Goal: Transaction & Acquisition: Purchase product/service

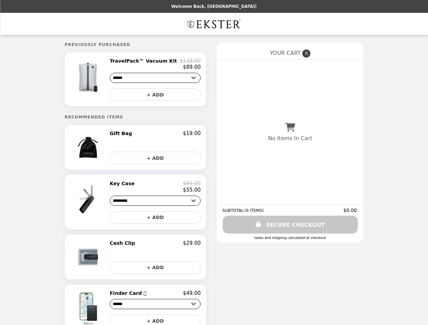
click at [98, 81] on img at bounding box center [89, 77] width 40 height 38
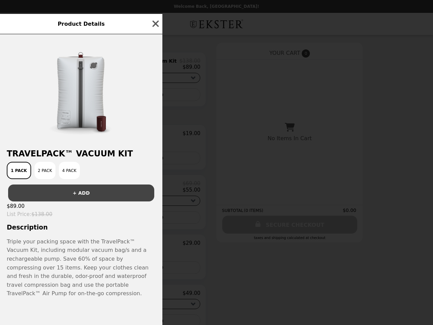
click at [155, 65] on div "Product Details TravelPack™ Vacuum Kit 1 Pack 2 Pack 4 Pack + ADD $89.00 List P…" at bounding box center [216, 162] width 433 height 325
click at [155, 97] on div "Product Details TravelPack™ Vacuum Kit 1 Pack 2 Pack 4 Pack + ADD $89.00 List P…" at bounding box center [216, 162] width 433 height 325
click at [98, 150] on div "Product Details TravelPack™ Vacuum Kit 1 Pack 2 Pack 4 Pack + ADD $89.00 List P…" at bounding box center [216, 162] width 433 height 325
click at [155, 136] on div at bounding box center [81, 88] width 163 height 108
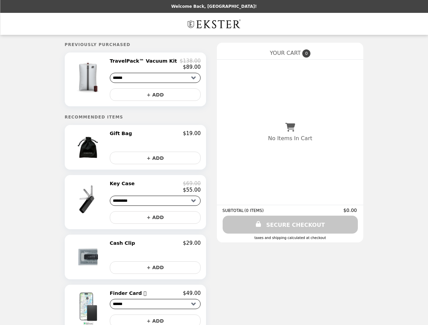
click at [155, 161] on button "+ ADD" at bounding box center [155, 158] width 91 height 13
click at [98, 205] on img at bounding box center [89, 199] width 40 height 38
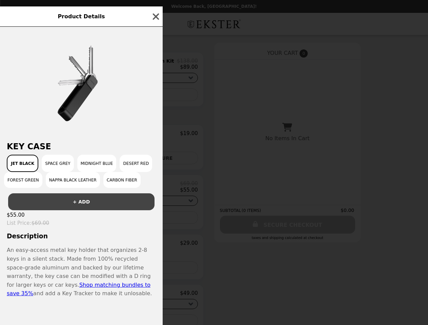
click at [155, 190] on div "Product Details Key Case Jet Black Space Grey Midnight Blue Desert Red Forest G…" at bounding box center [214, 162] width 428 height 325
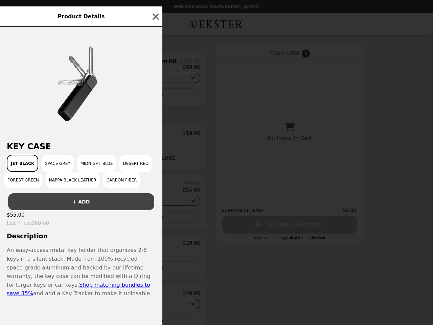
click at [155, 221] on div "Key Case Jet Black Space Grey Midnight Blue Desert Red Forest Green Nappa Black…" at bounding box center [81, 176] width 163 height 298
click at [98, 261] on div "Product Details Key Case Jet Black Space Grey Midnight Blue Desert Red Forest G…" at bounding box center [216, 162] width 433 height 325
